Goal: Download file/media

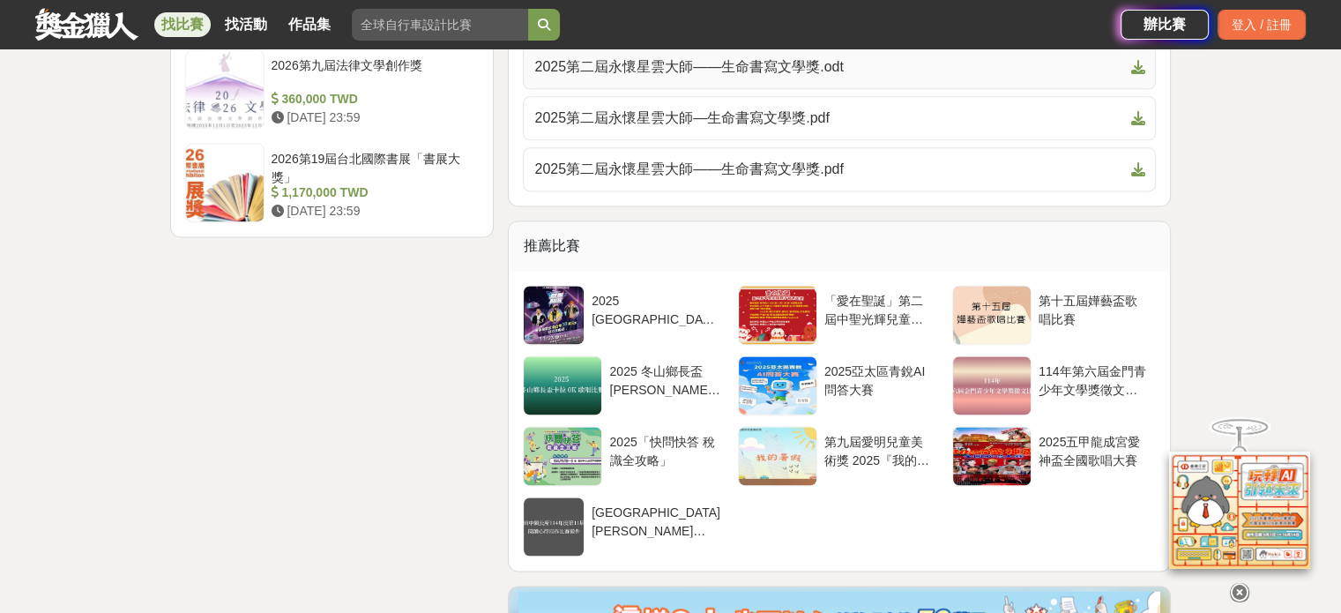
scroll to position [2292, 0]
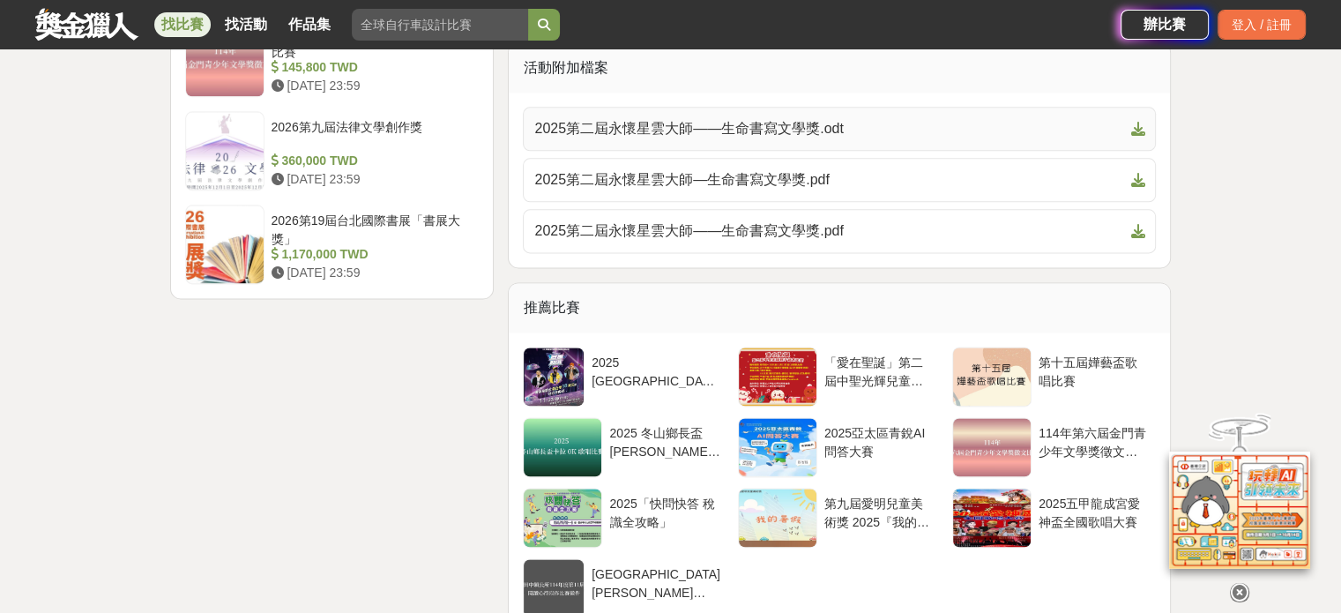
click at [815, 118] on span "2025第二屆永懷星雲大師——生命書寫文學獎.odt" at bounding box center [828, 128] width 589 height 21
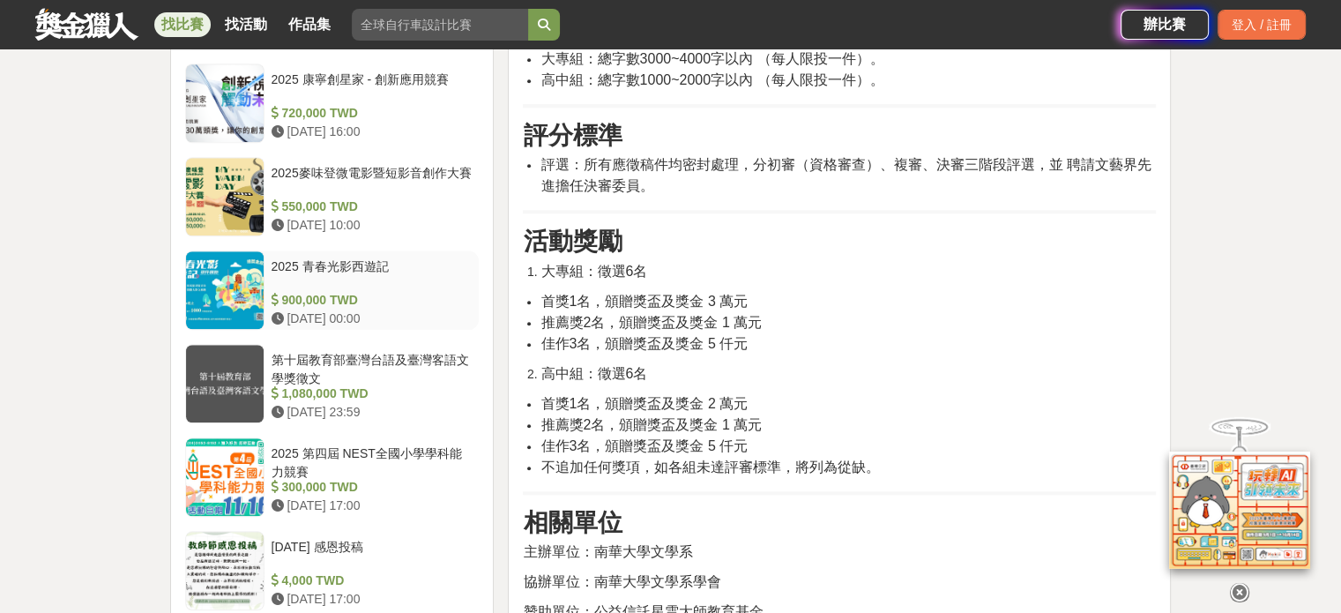
scroll to position [1499, 0]
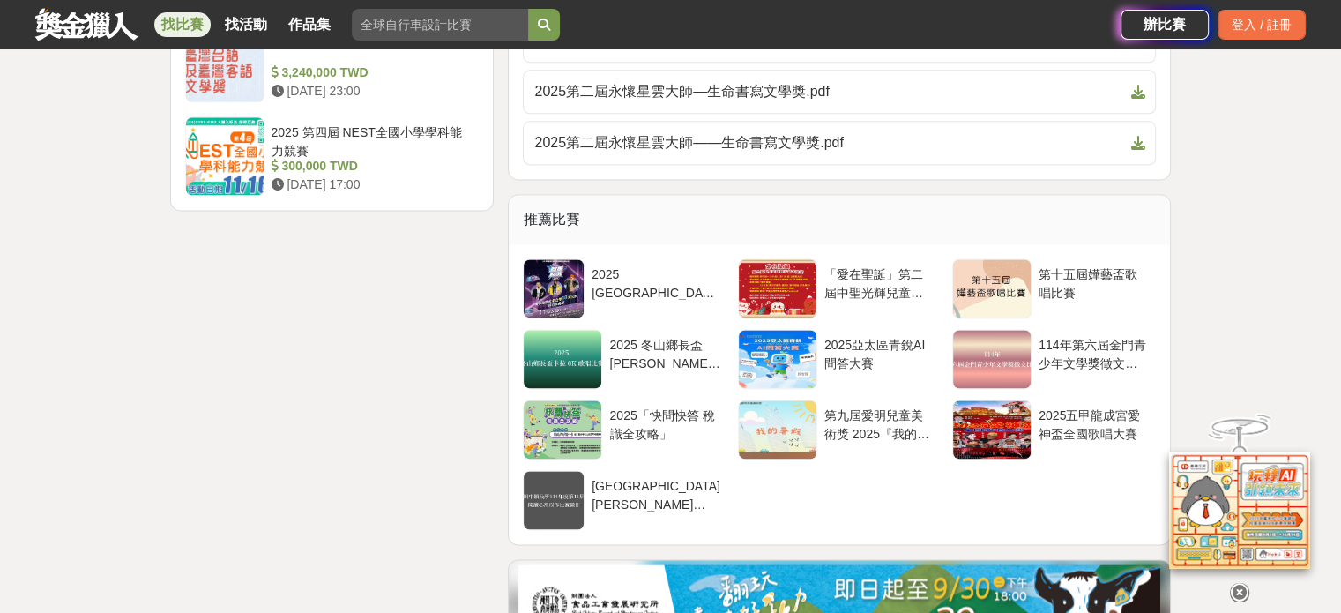
scroll to position [2204, 0]
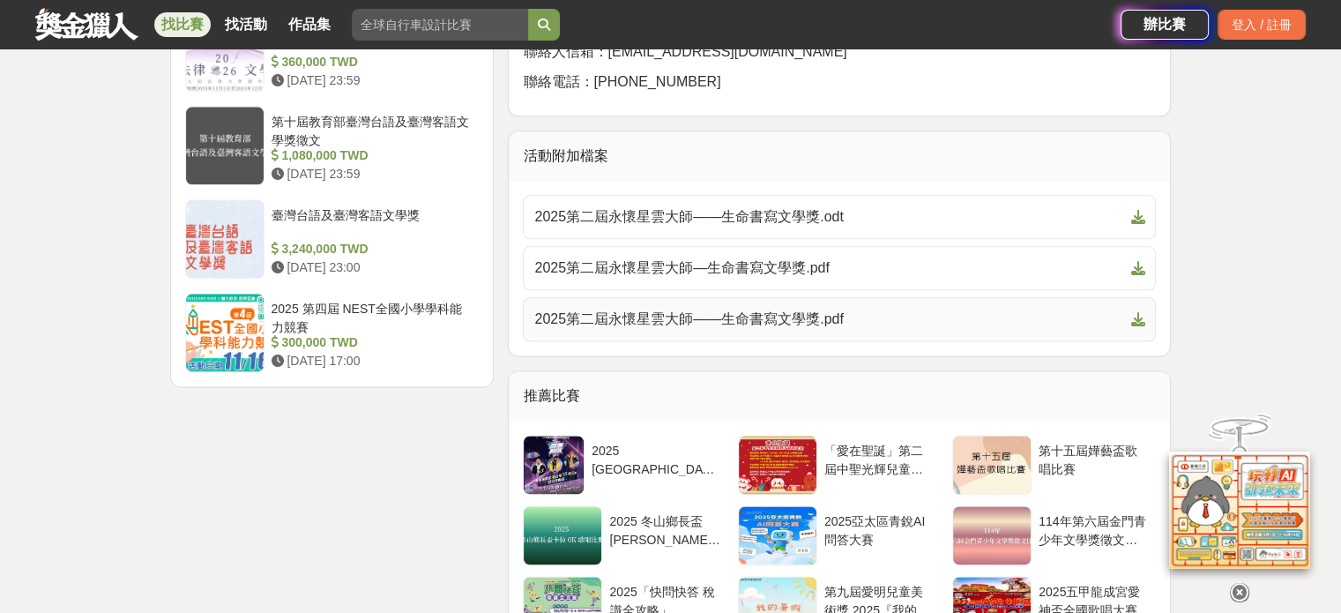
click at [767, 309] on span "2025第二屆永懷星雲大師——生命書寫文學獎.pdf" at bounding box center [828, 319] width 589 height 21
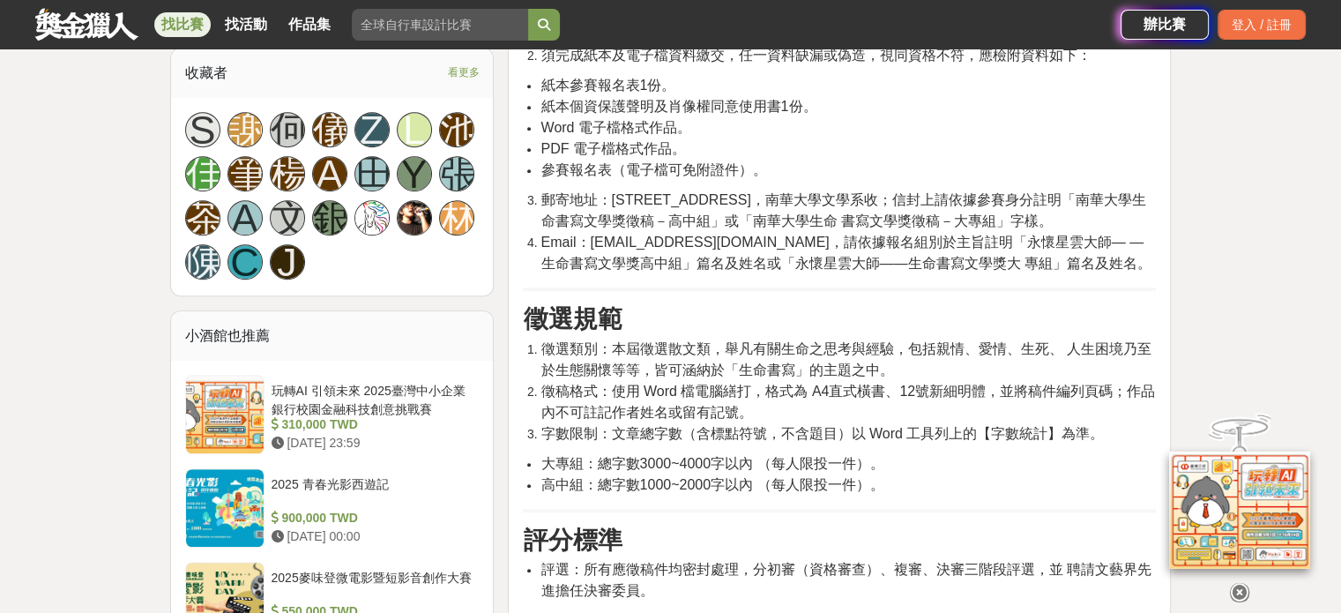
scroll to position [882, 0]
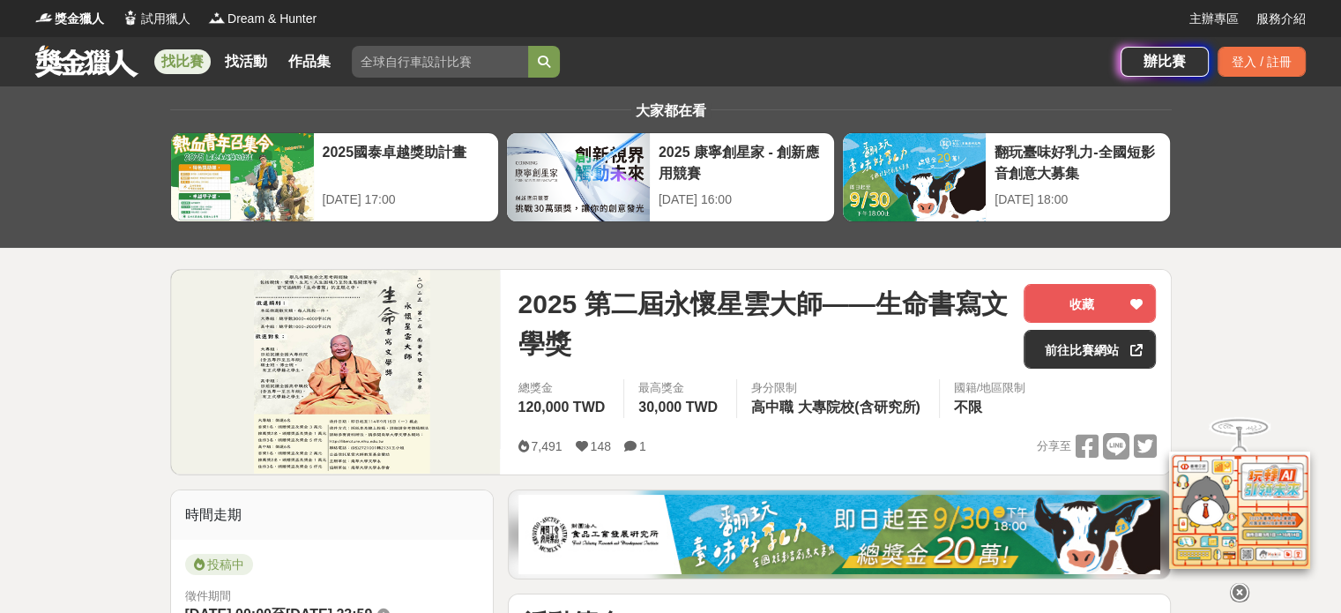
click at [73, 50] on link at bounding box center [87, 61] width 107 height 34
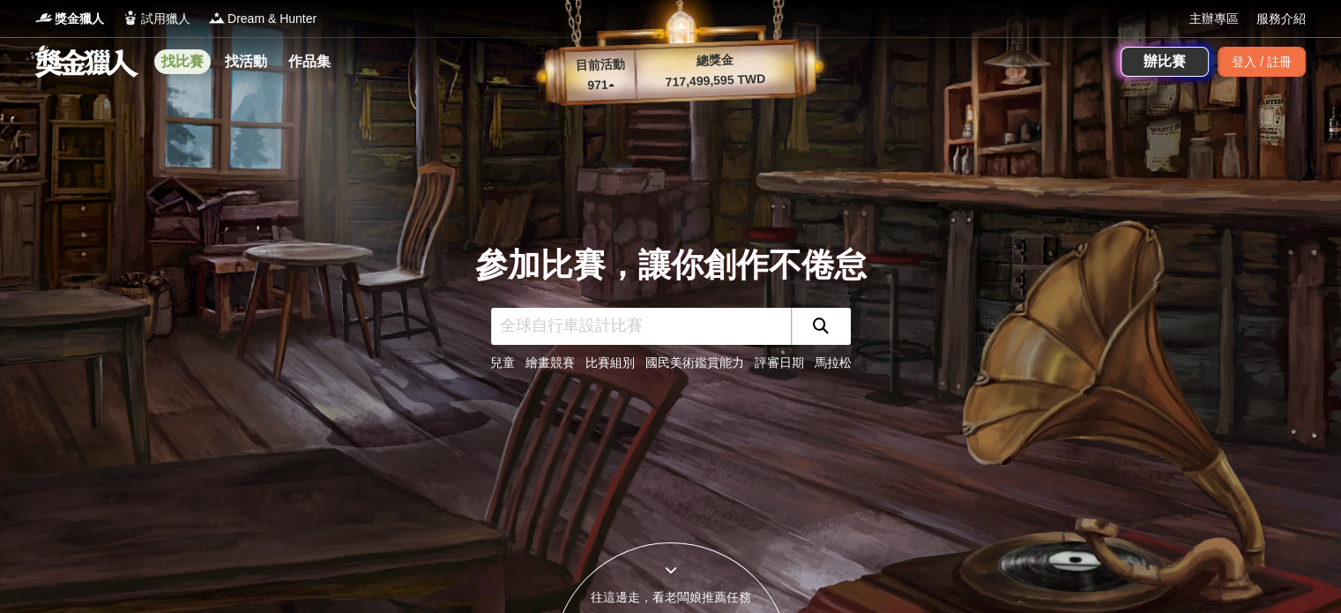
click at [179, 58] on link "找比賽" at bounding box center [182, 61] width 56 height 25
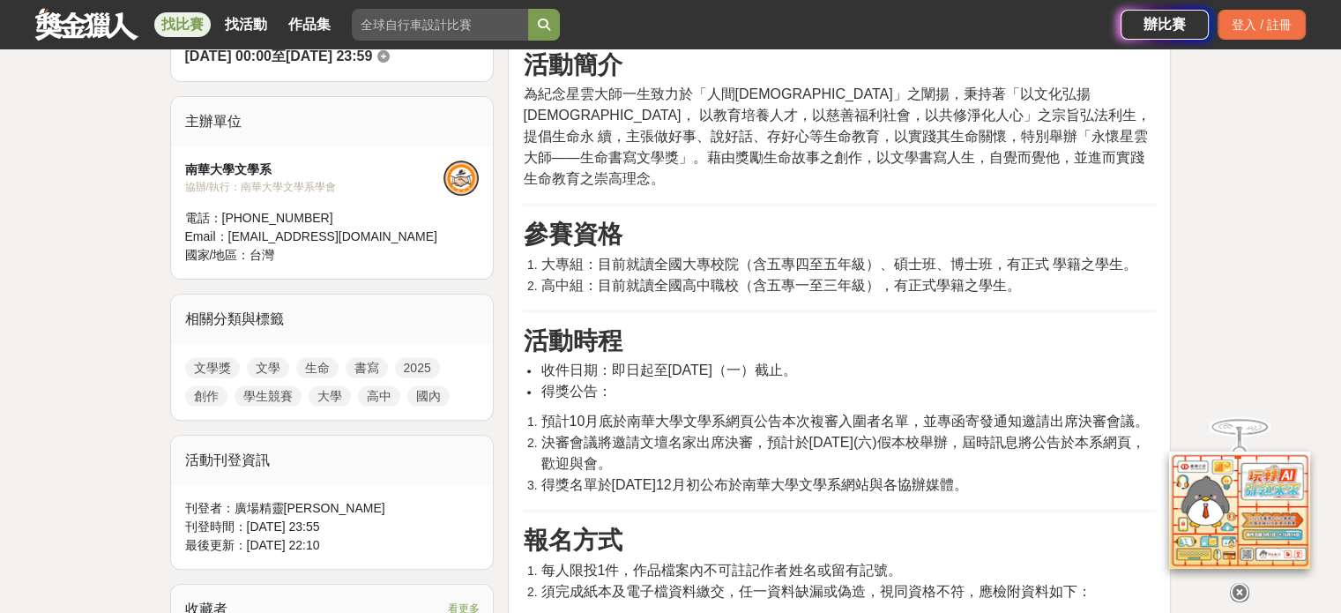
scroll to position [794, 0]
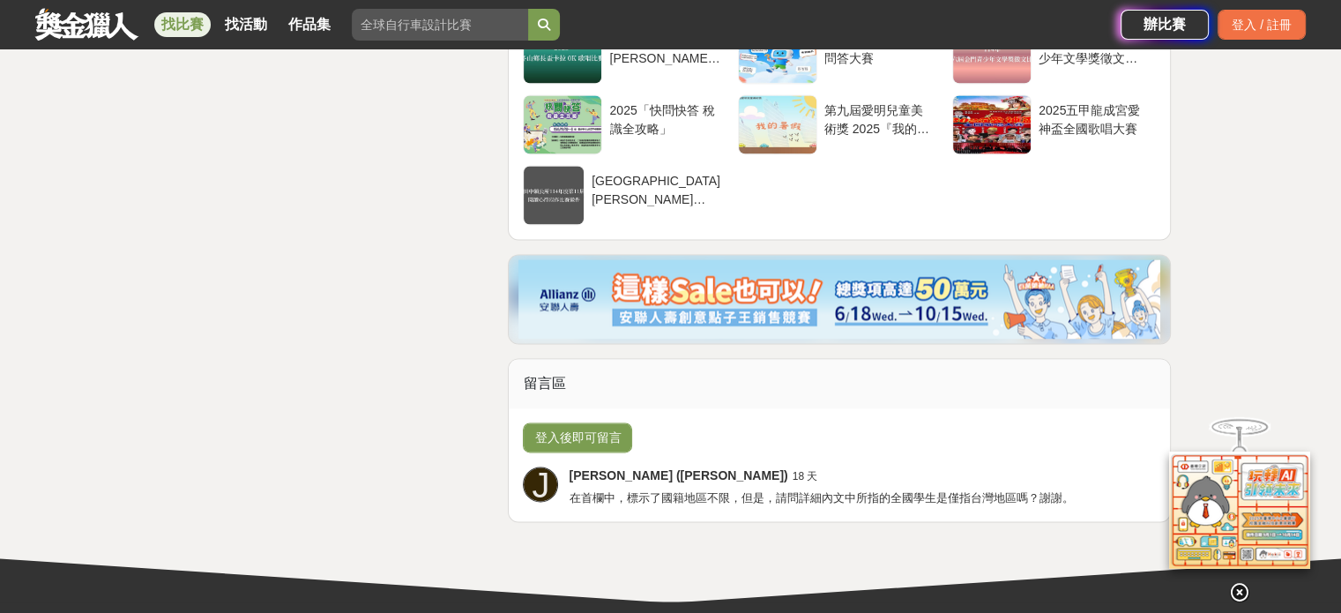
scroll to position [2895, 0]
